Goal: Navigation & Orientation: Find specific page/section

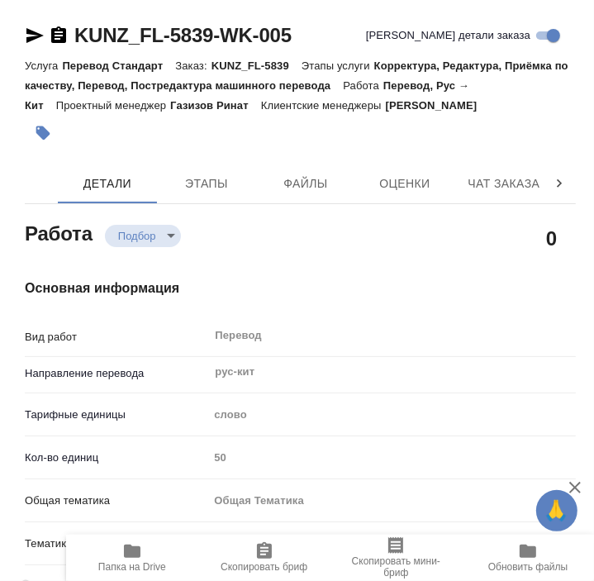
type textarea "x"
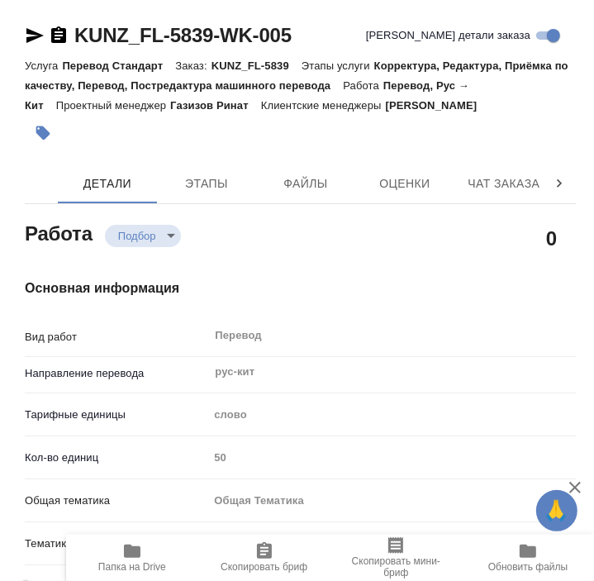
type textarea "x"
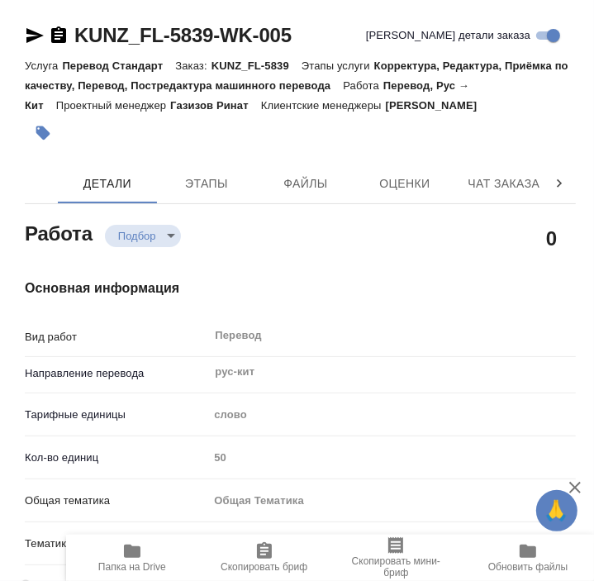
type textarea "x"
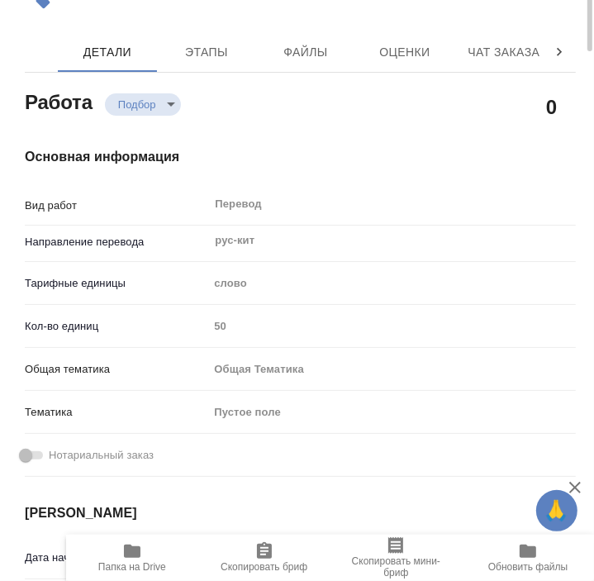
type textarea "x"
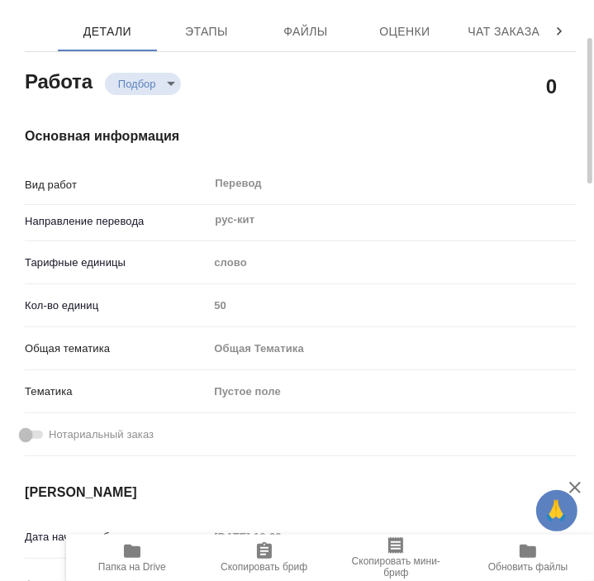
type textarea "x"
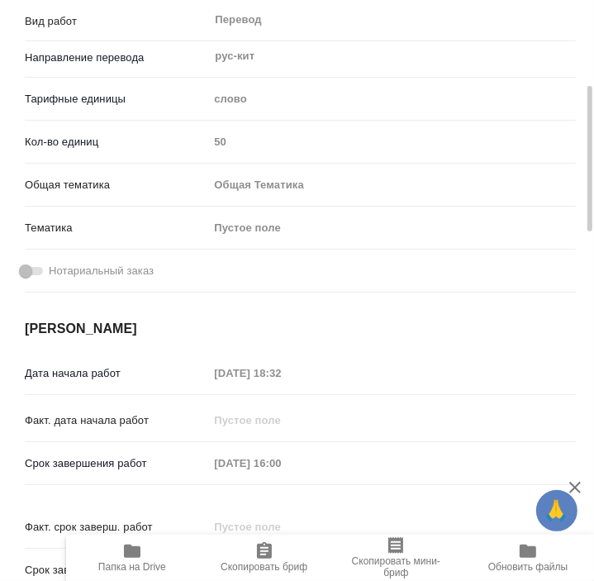
scroll to position [322, 0]
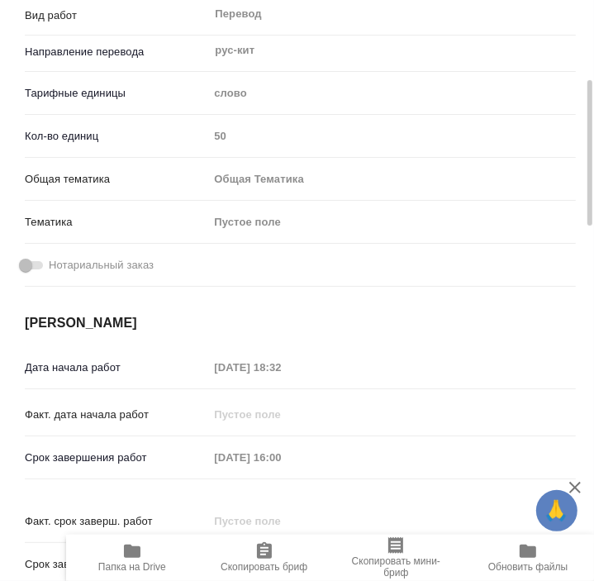
type textarea "x"
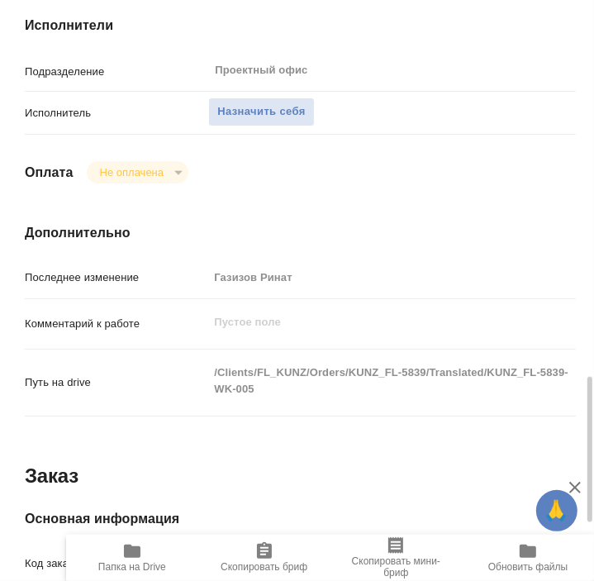
scroll to position [1075, 0]
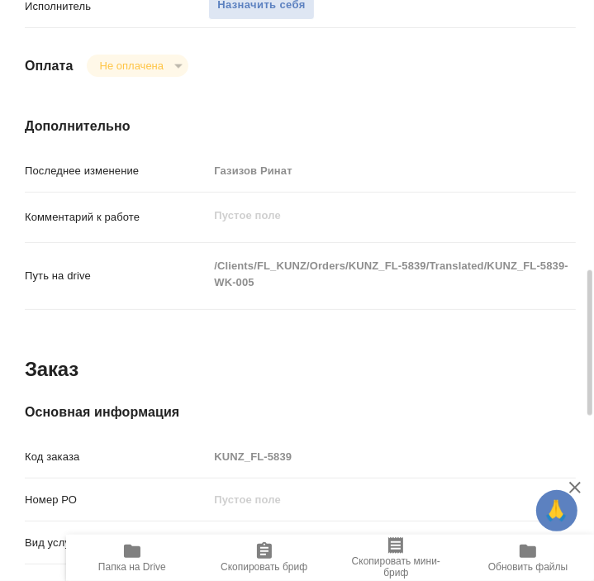
click at [129, 561] on span "Папка на Drive" at bounding box center [132, 567] width 68 height 12
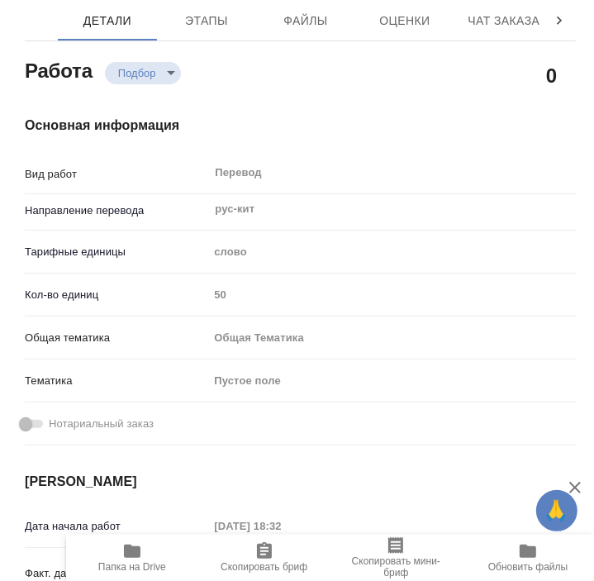
scroll to position [5, 0]
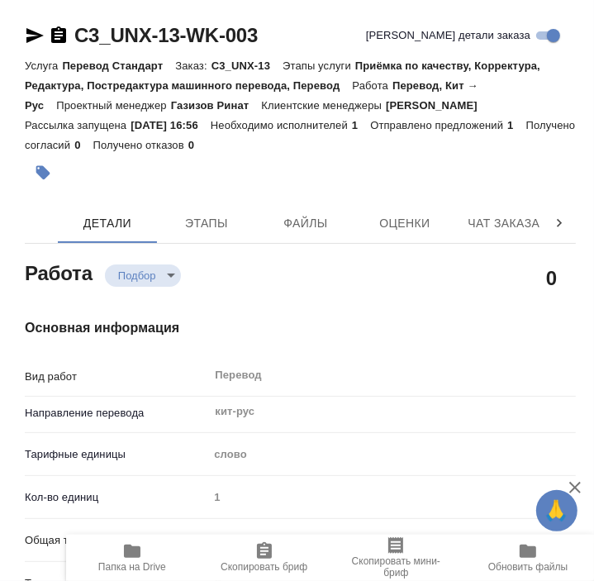
type textarea "x"
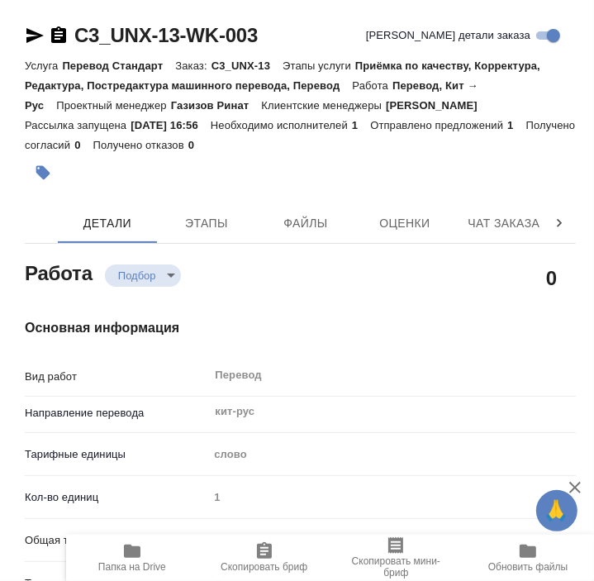
type textarea "x"
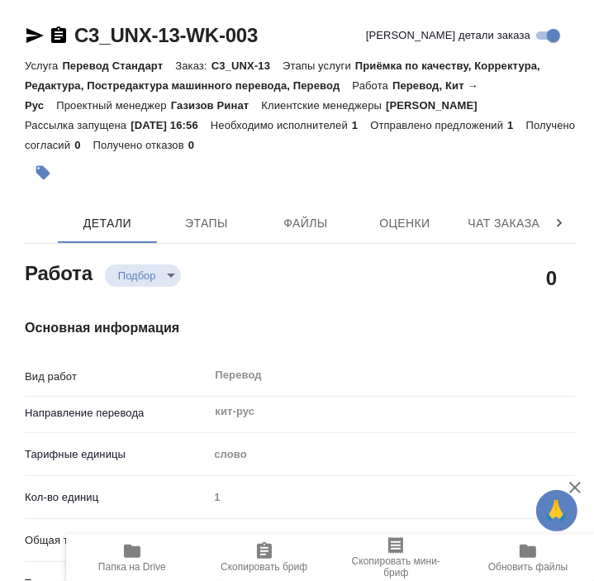
type textarea "x"
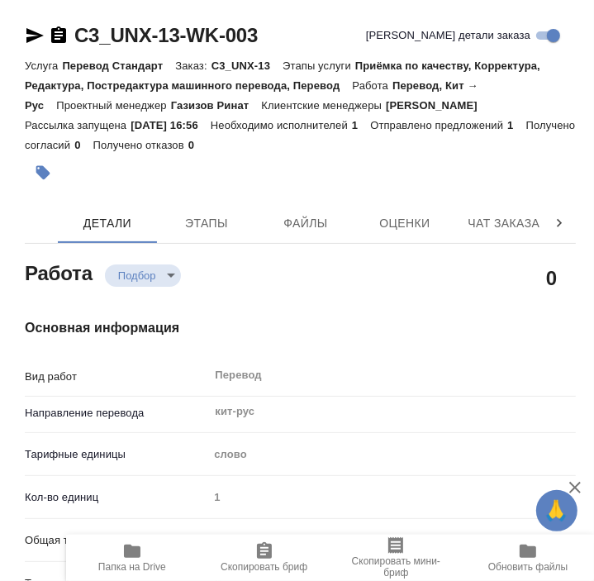
type textarea "x"
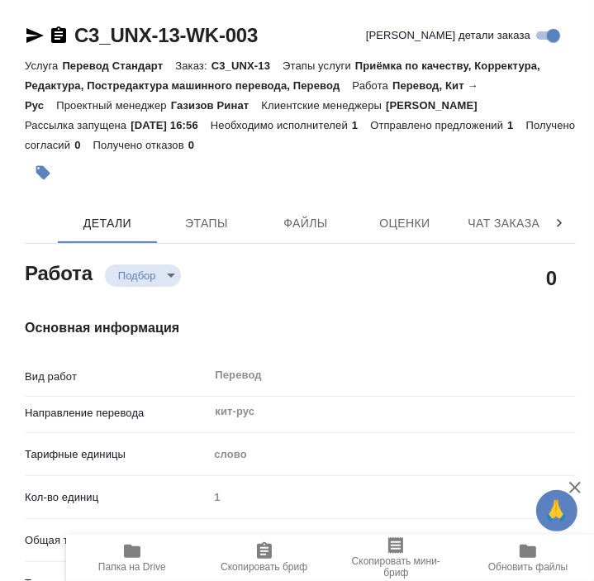
type textarea "x"
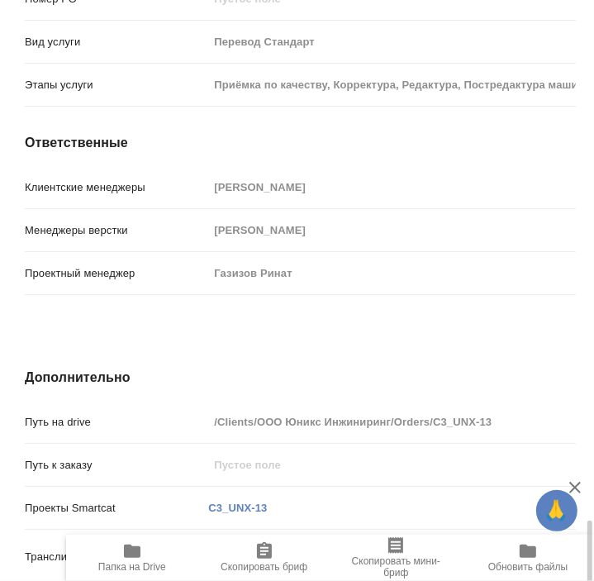
scroll to position [1703, 0]
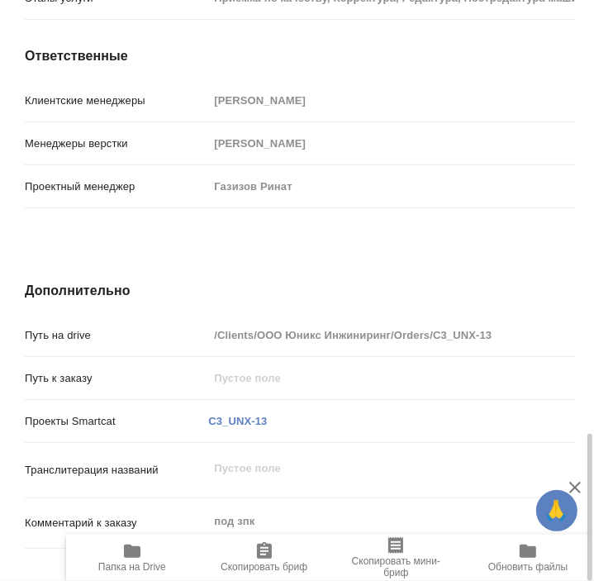
click at [128, 557] on icon "button" at bounding box center [132, 551] width 17 height 13
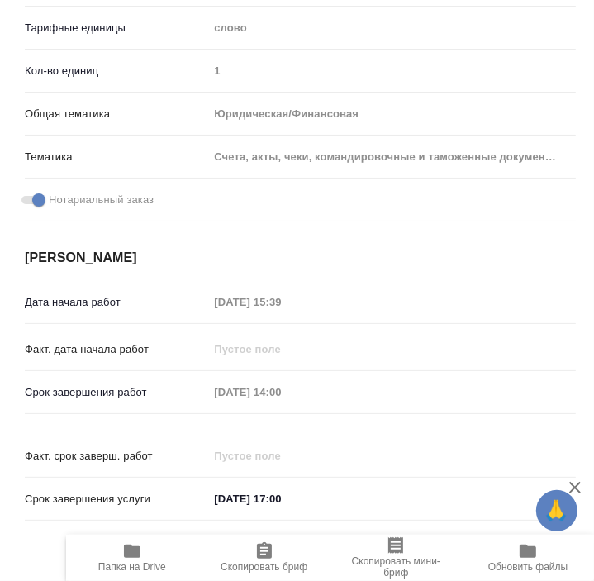
scroll to position [215, 0]
